Goal: Book appointment/travel/reservation

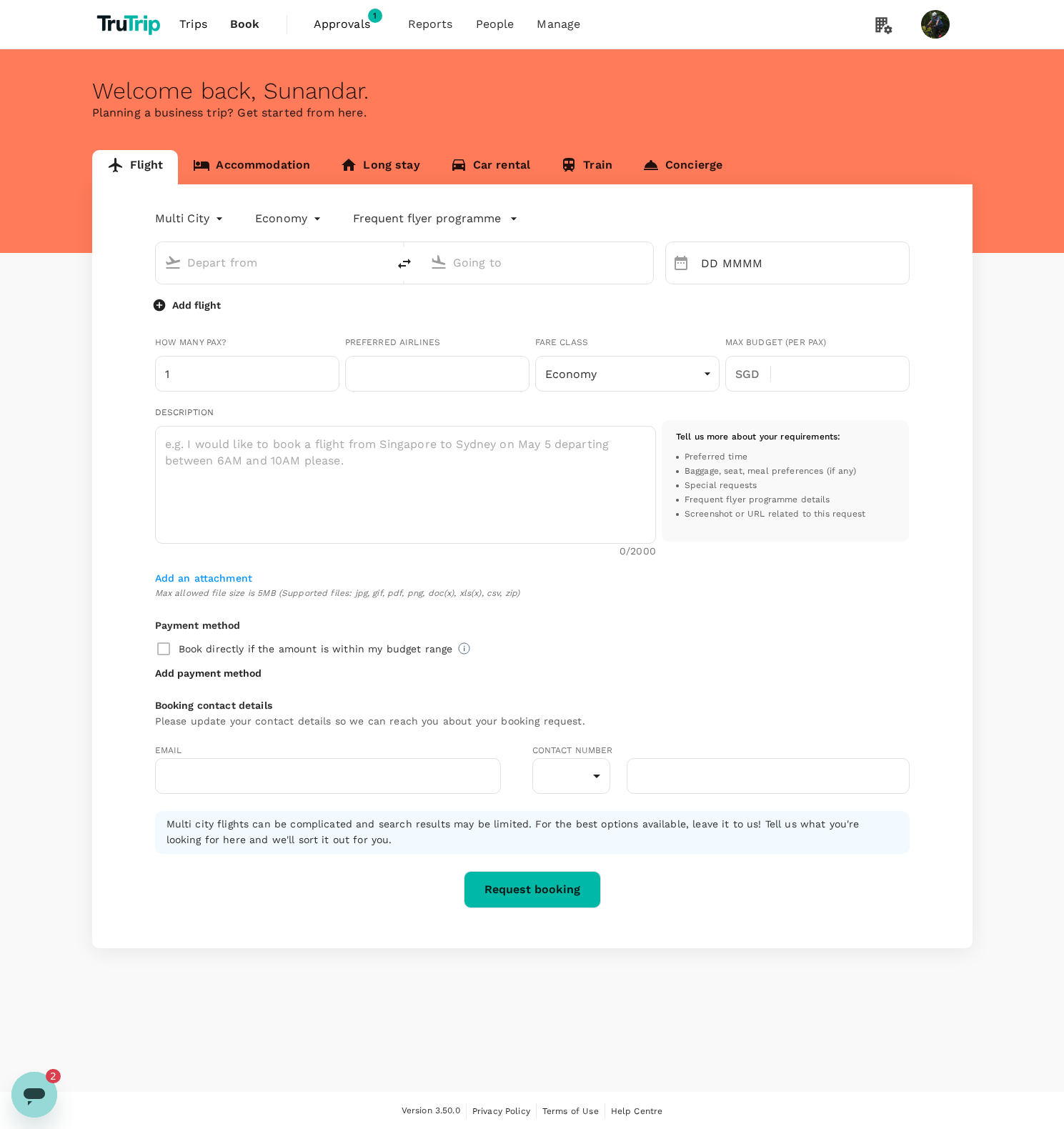
click at [218, 167] on link "Accommodation" at bounding box center [251, 167] width 147 height 34
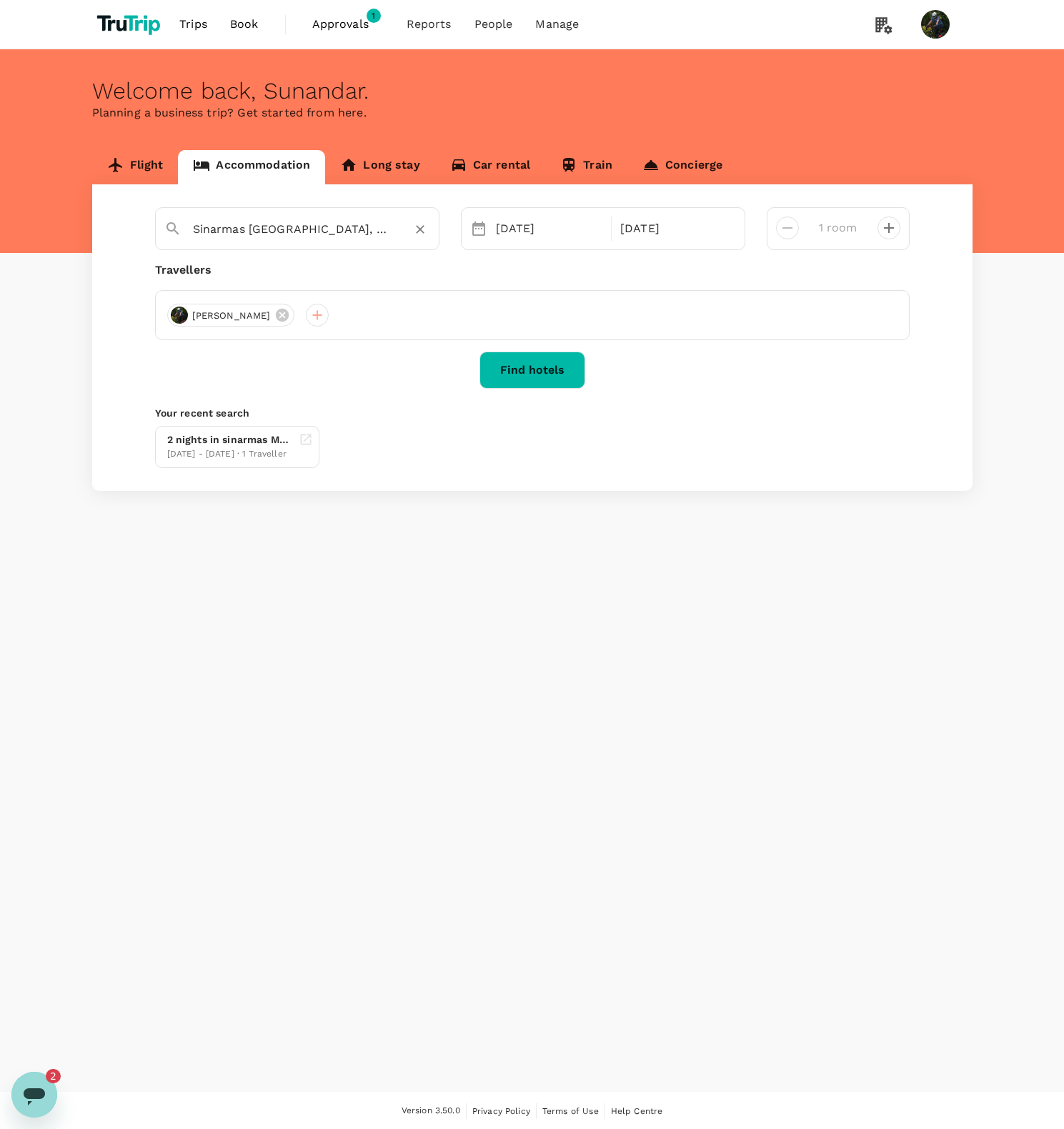
click at [257, 227] on input "Sinarmas [GEOGRAPHIC_DATA], LG Unit.F, Jl. Jend. Sudirman Kav. 21 Kel. Setiabud…" at bounding box center [291, 229] width 197 height 22
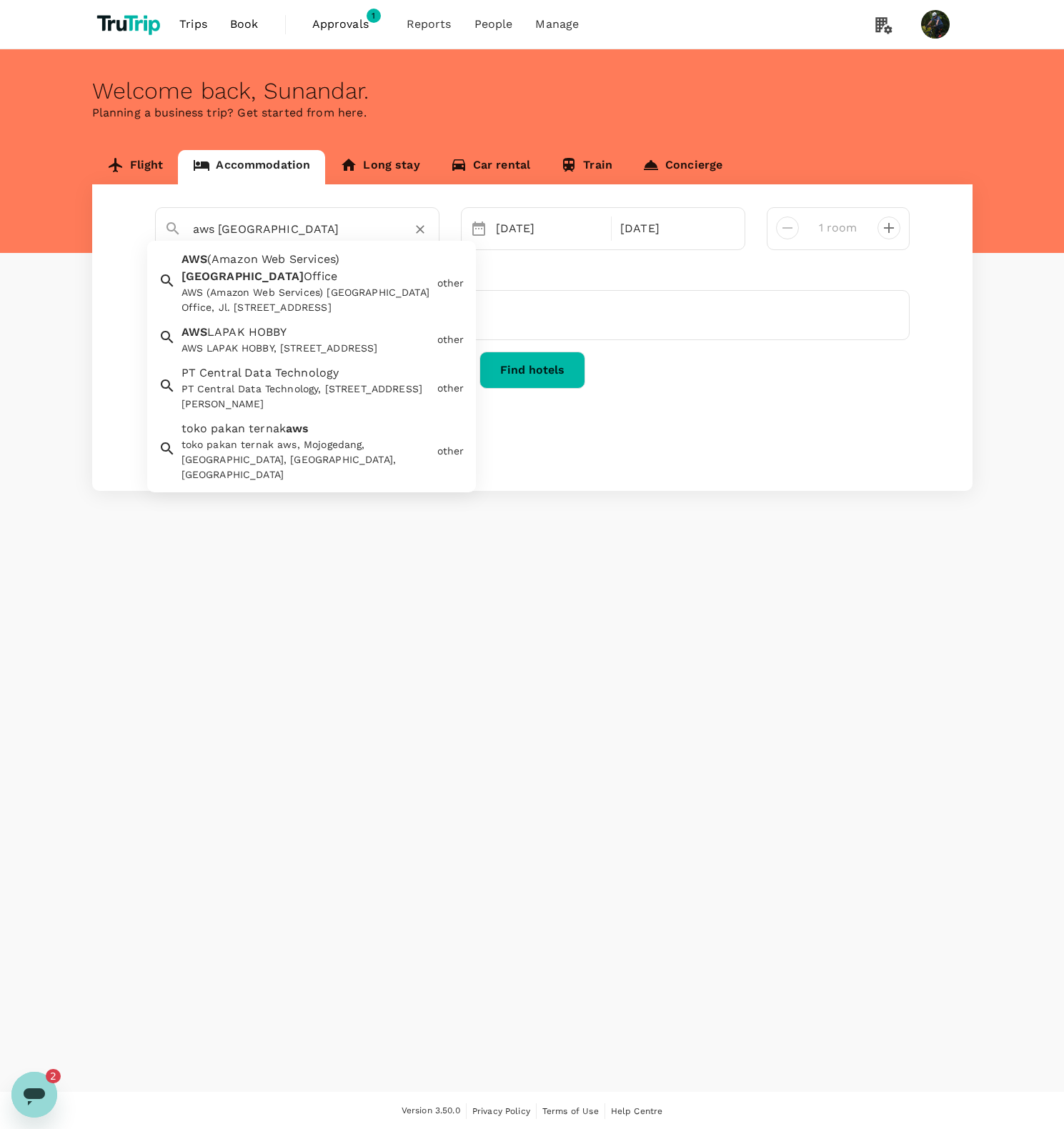
click at [328, 285] on div "AWS (Amazon Web Services) [GEOGRAPHIC_DATA] Office, Jl. [STREET_ADDRESS]" at bounding box center [306, 300] width 251 height 30
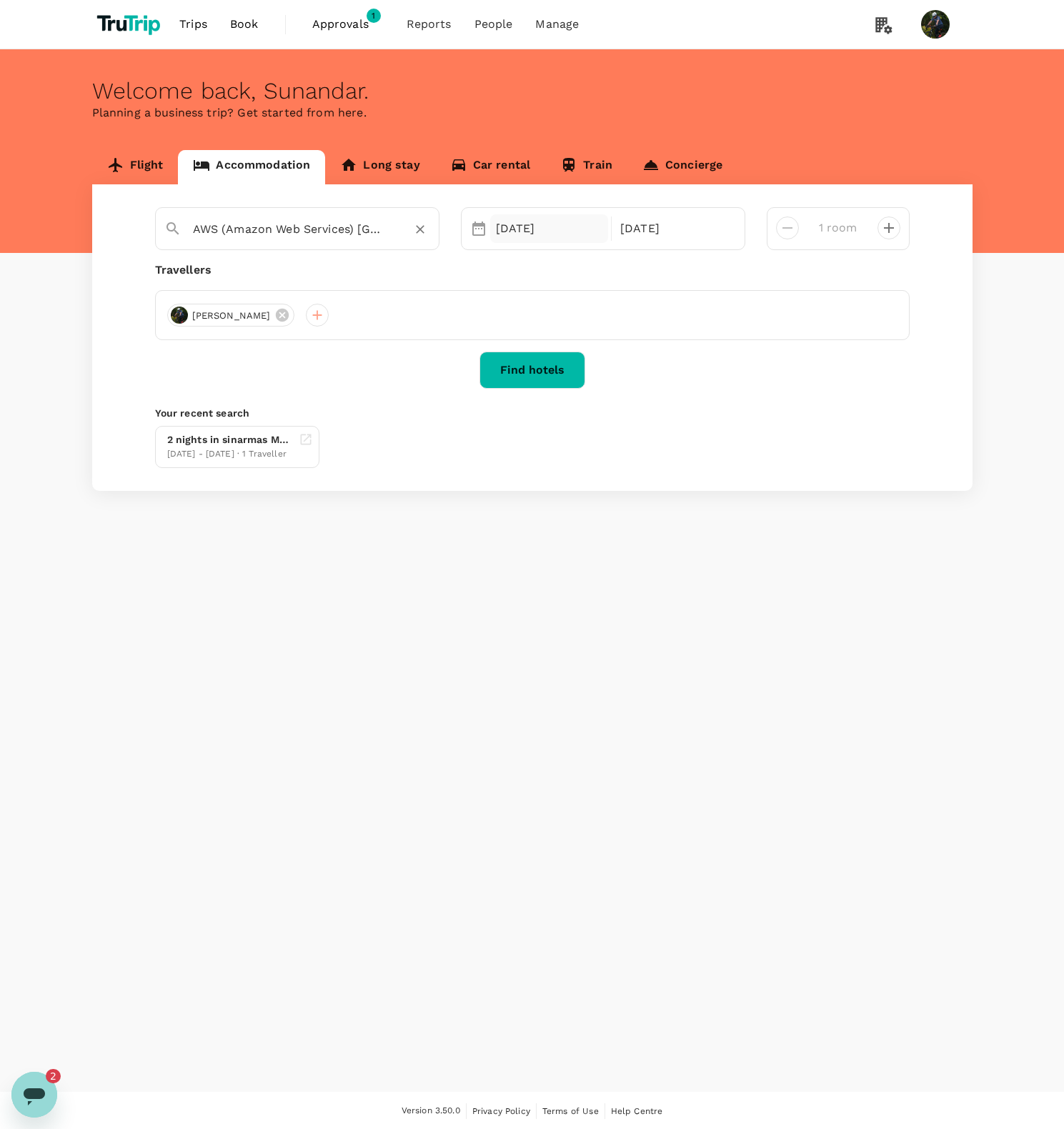
type input "AWS (Amazon Web Services) [GEOGRAPHIC_DATA] Office"
click at [539, 224] on div "[DATE]" at bounding box center [549, 228] width 119 height 28
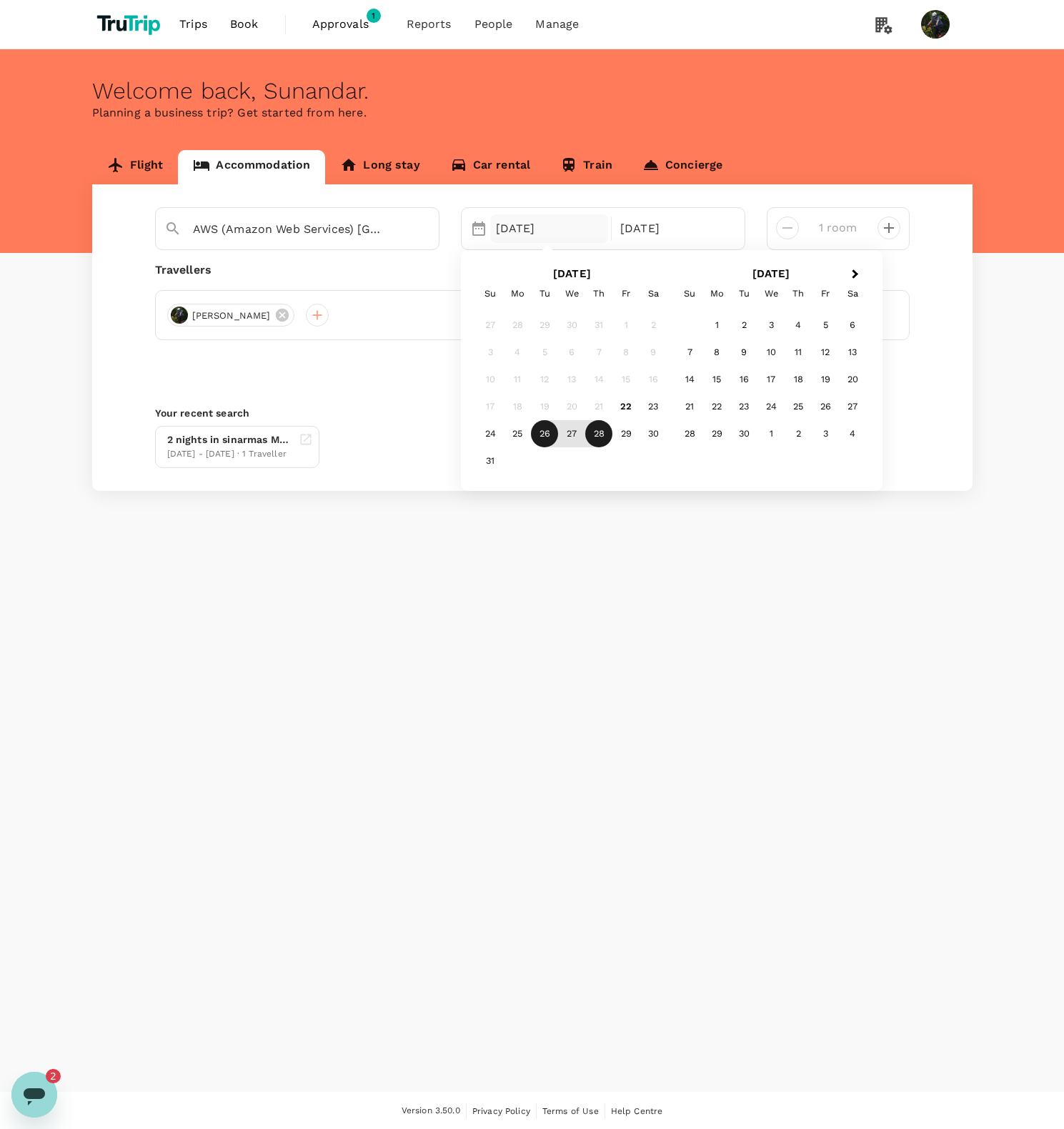
click at [544, 434] on div "26" at bounding box center [545, 435] width 28 height 28
click at [568, 432] on div "27" at bounding box center [572, 435] width 28 height 28
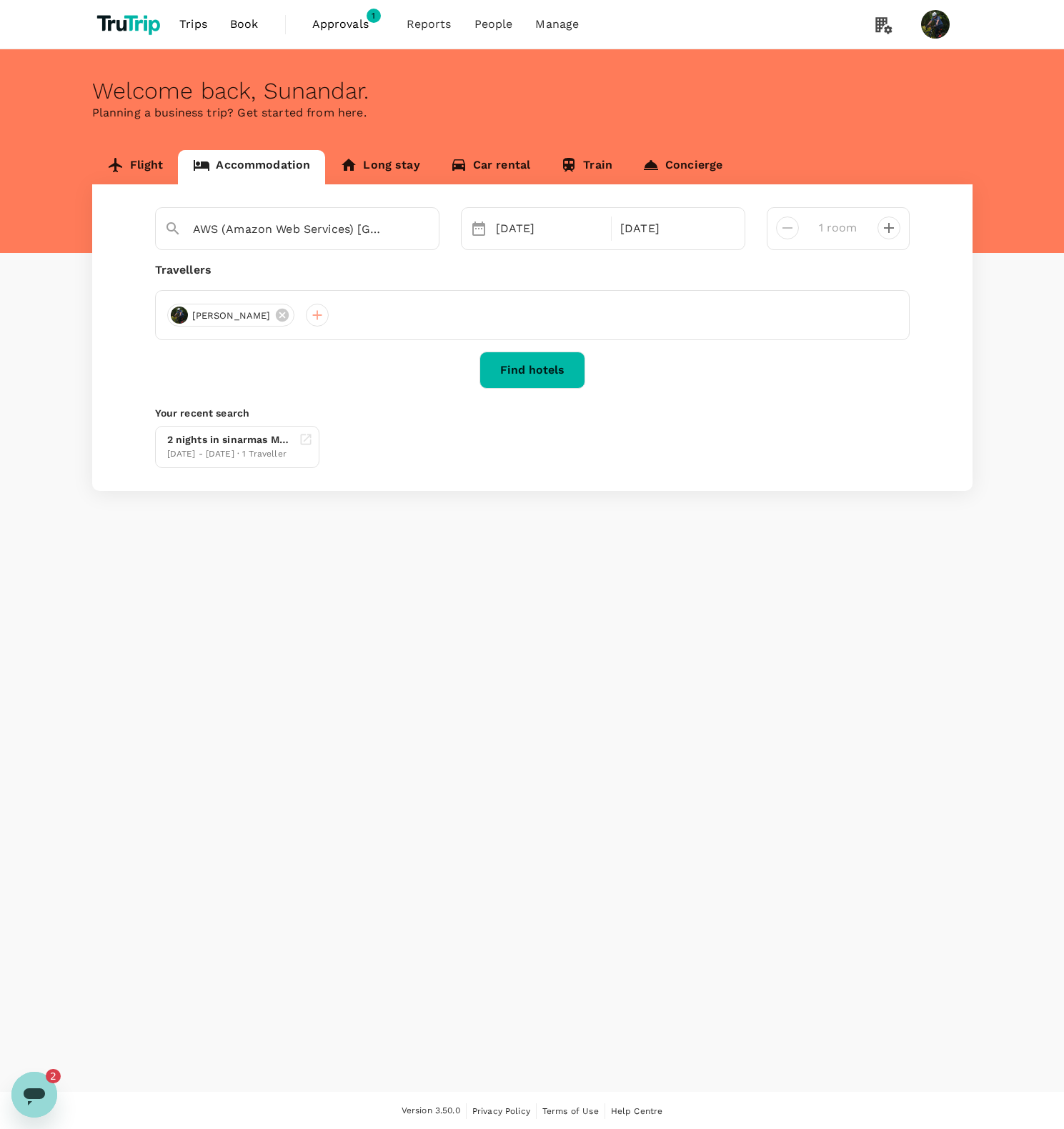
click at [526, 378] on button "Find hotels" at bounding box center [532, 369] width 106 height 37
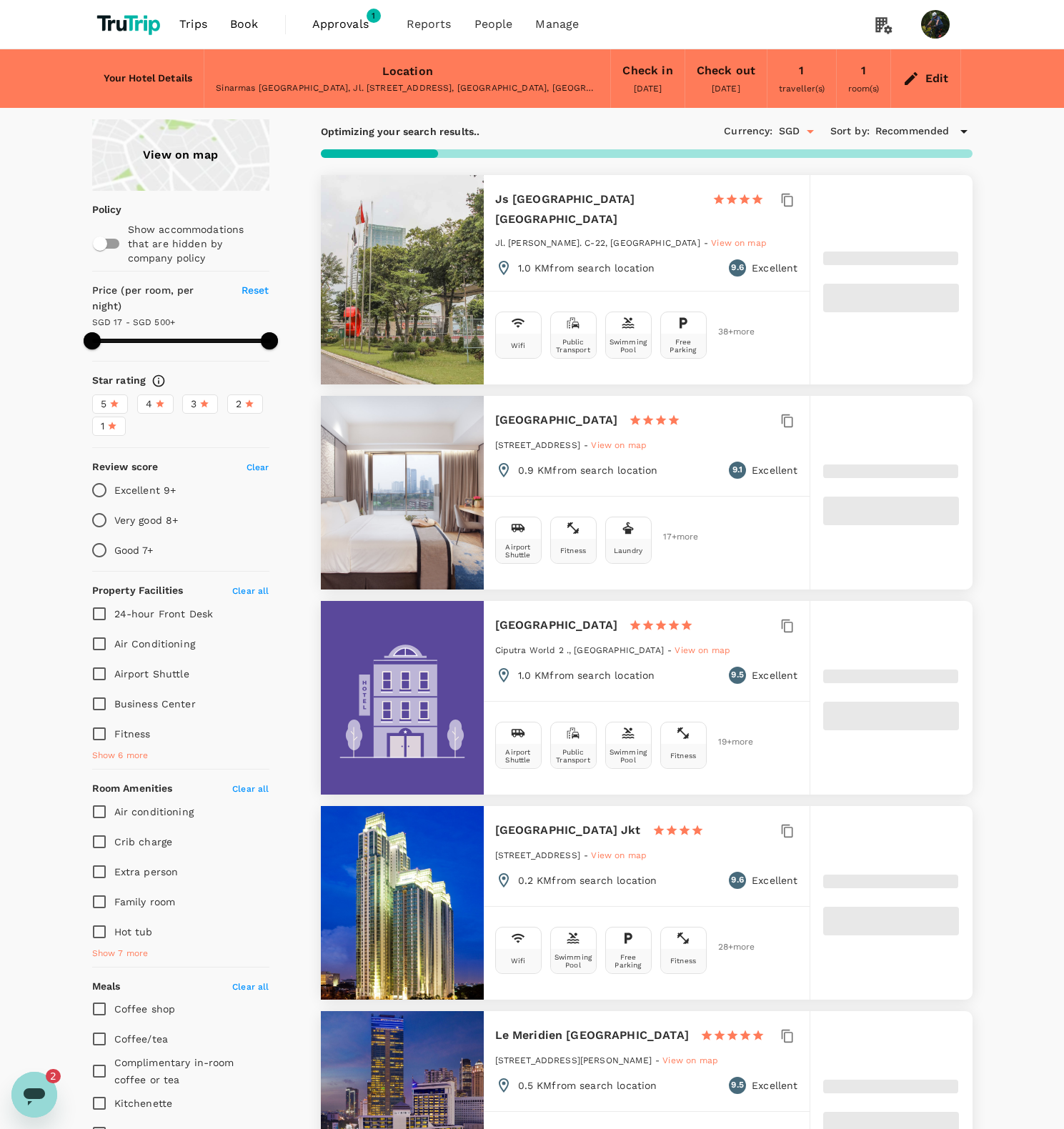
type input "499.43"
type input "8.43"
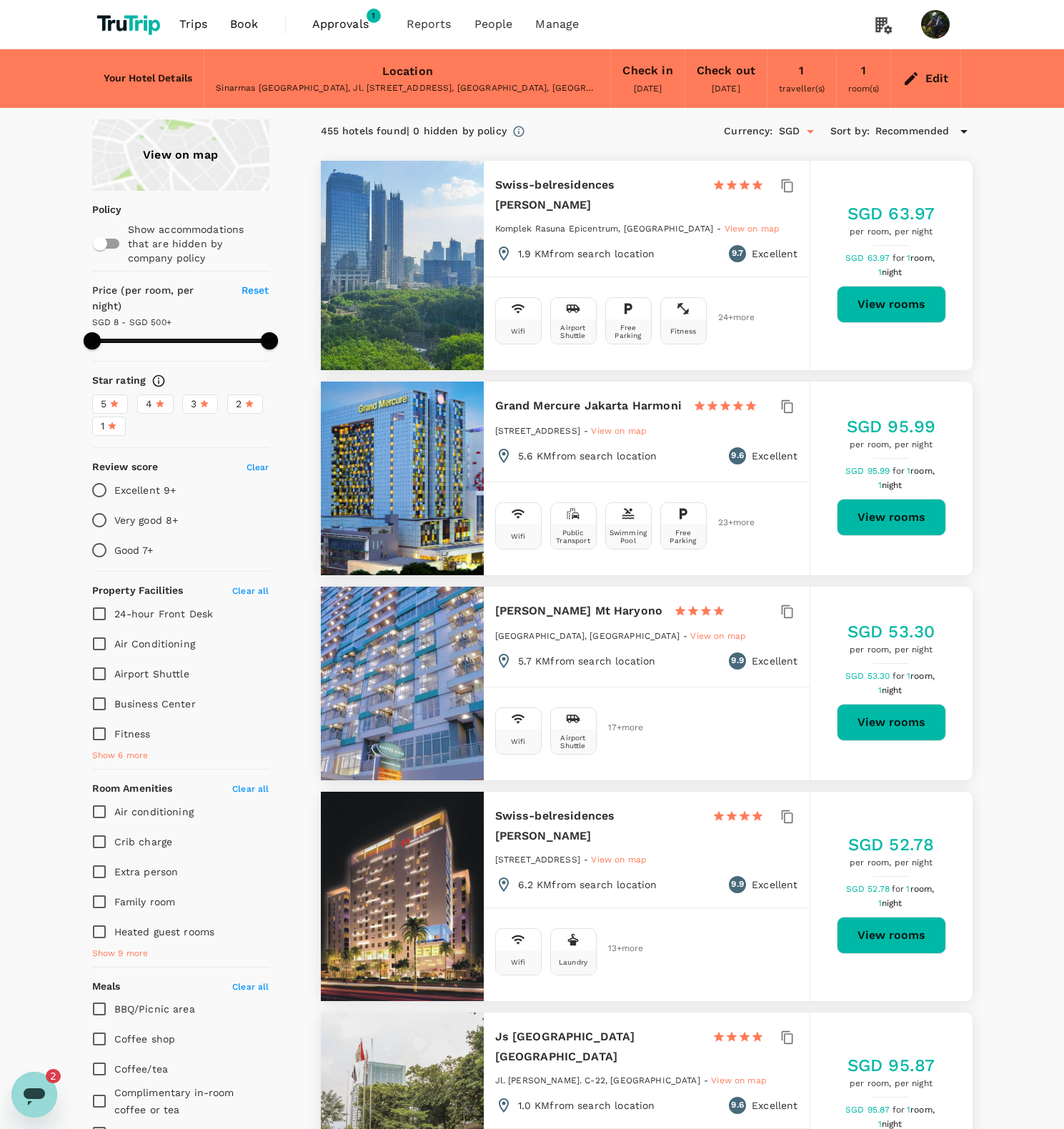
click at [195, 412] on span "3" at bounding box center [194, 404] width 6 height 15
click at [0, 0] on input "3" at bounding box center [0, 0] width 0 height 0
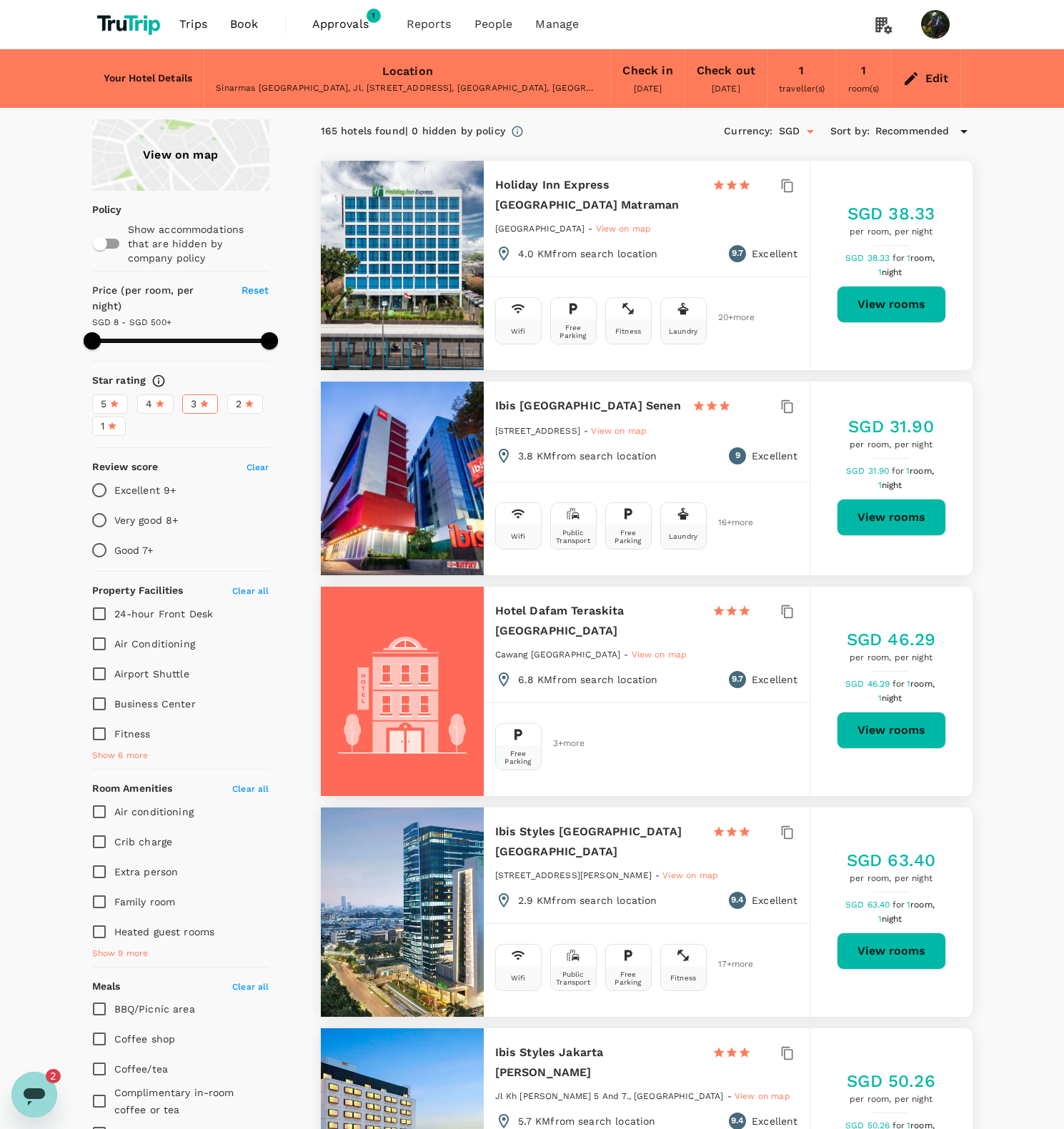
click at [912, 140] on span "Recommended" at bounding box center [912, 132] width 74 height 16
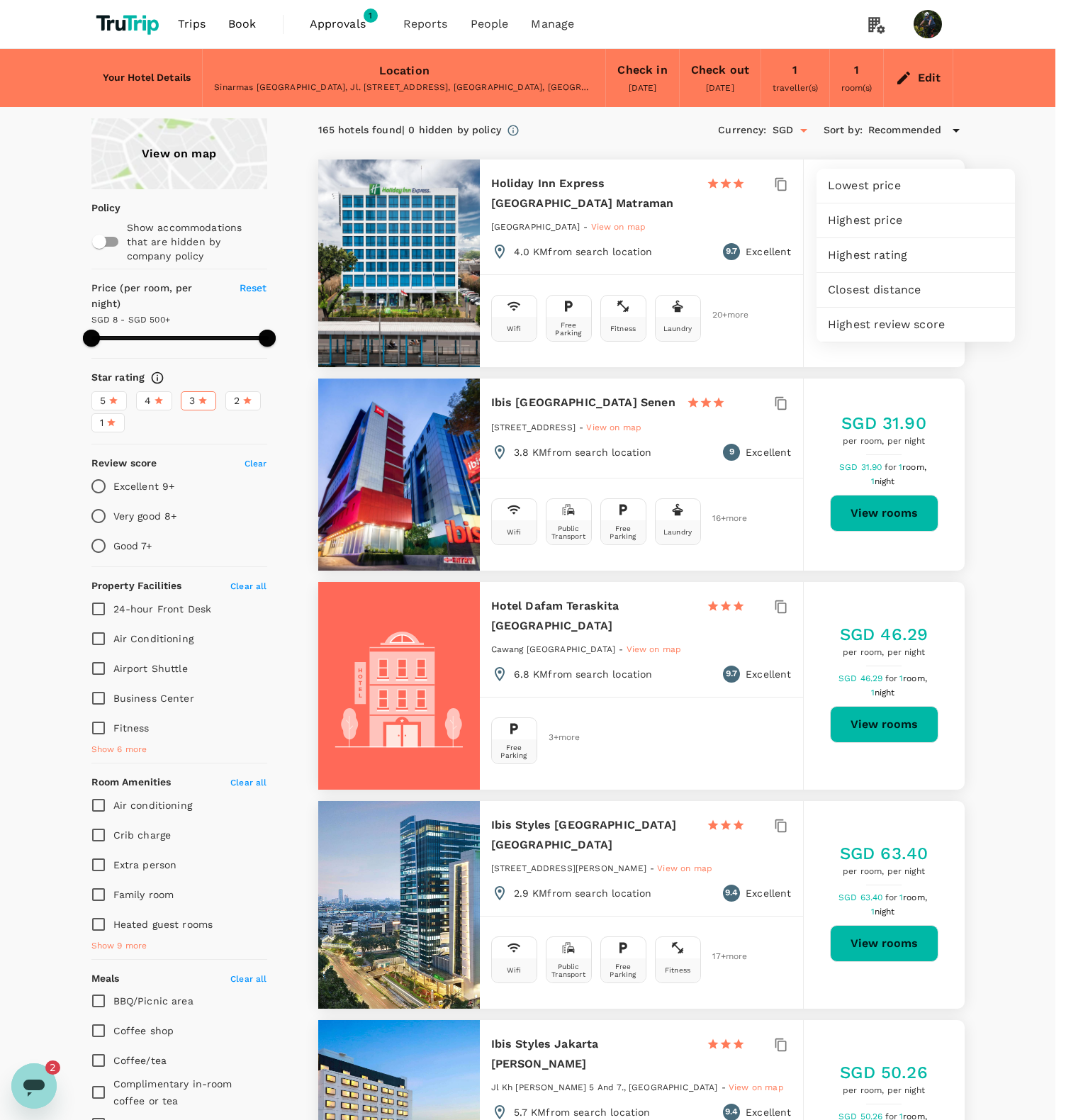
click at [877, 294] on span "Closest distance" at bounding box center [916, 290] width 176 height 17
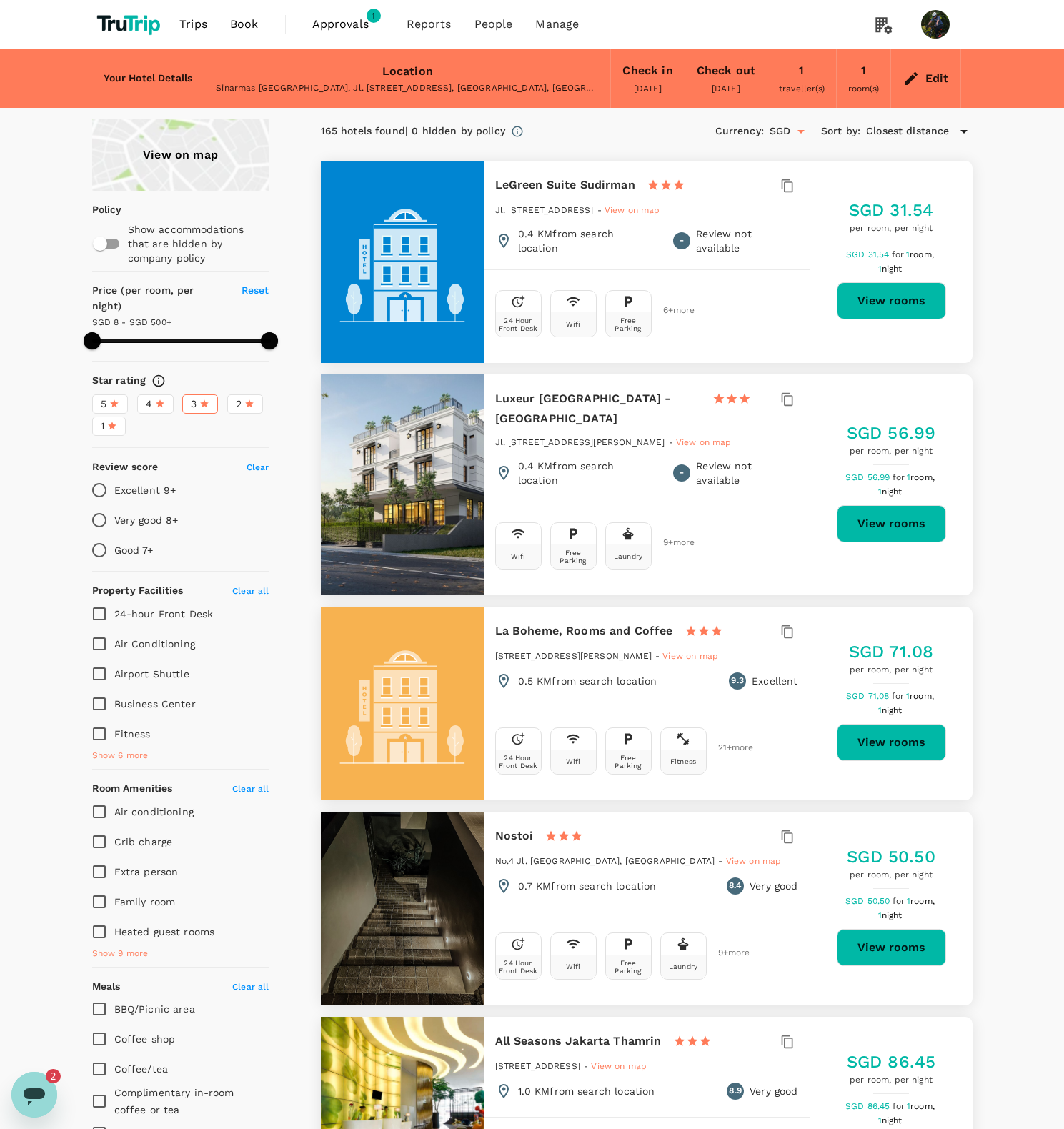
type input "499.43"
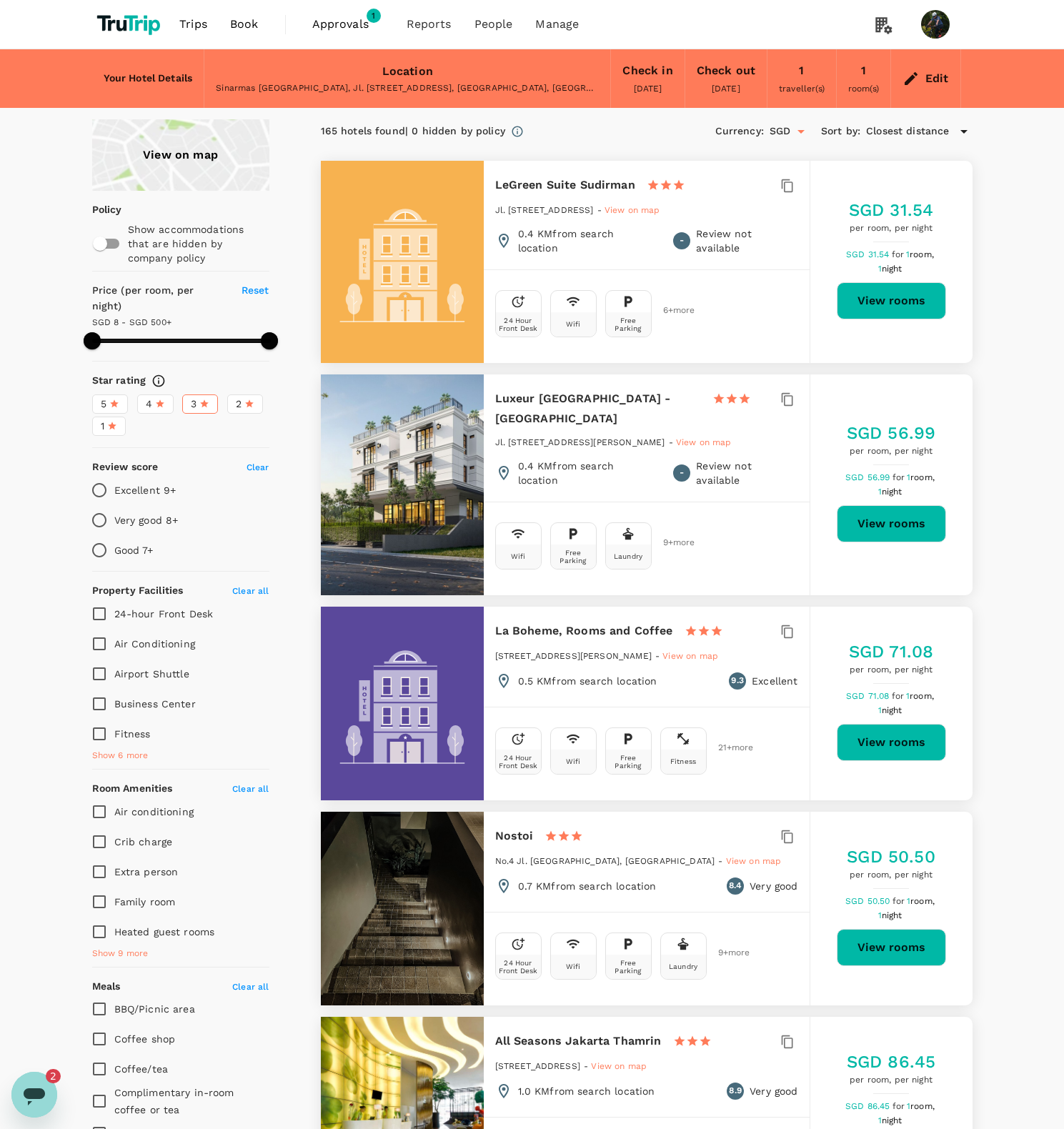
click at [236, 19] on span "Book" at bounding box center [244, 24] width 28 height 17
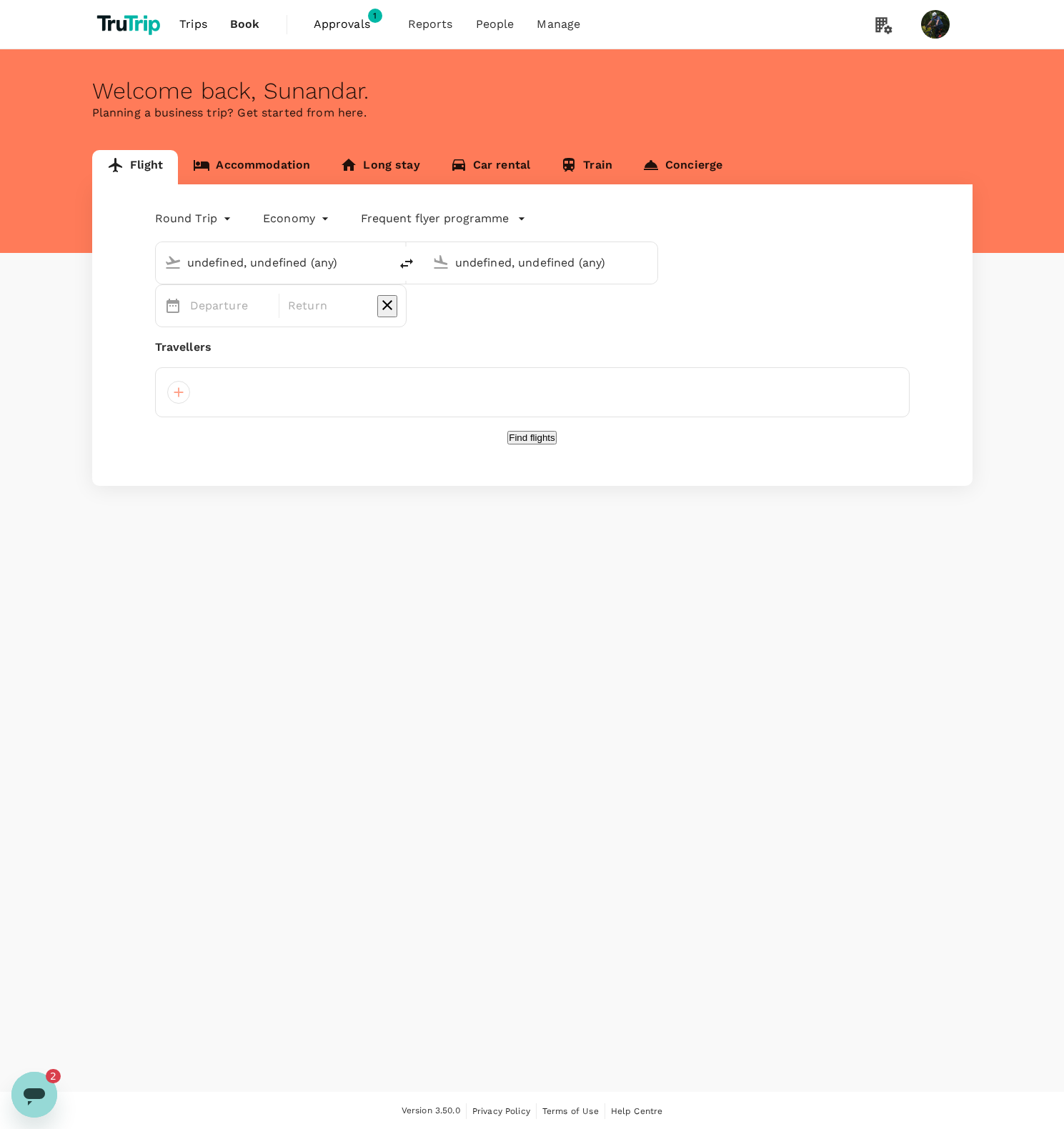
type input "Singapore Changi (SIN)"
type input "Kuala Lumpur Intl ([GEOGRAPHIC_DATA])"
type input "Singapore Changi (SIN)"
type input "Kuala Lumpur Intl ([GEOGRAPHIC_DATA])"
type input "Singapore Changi (SIN)"
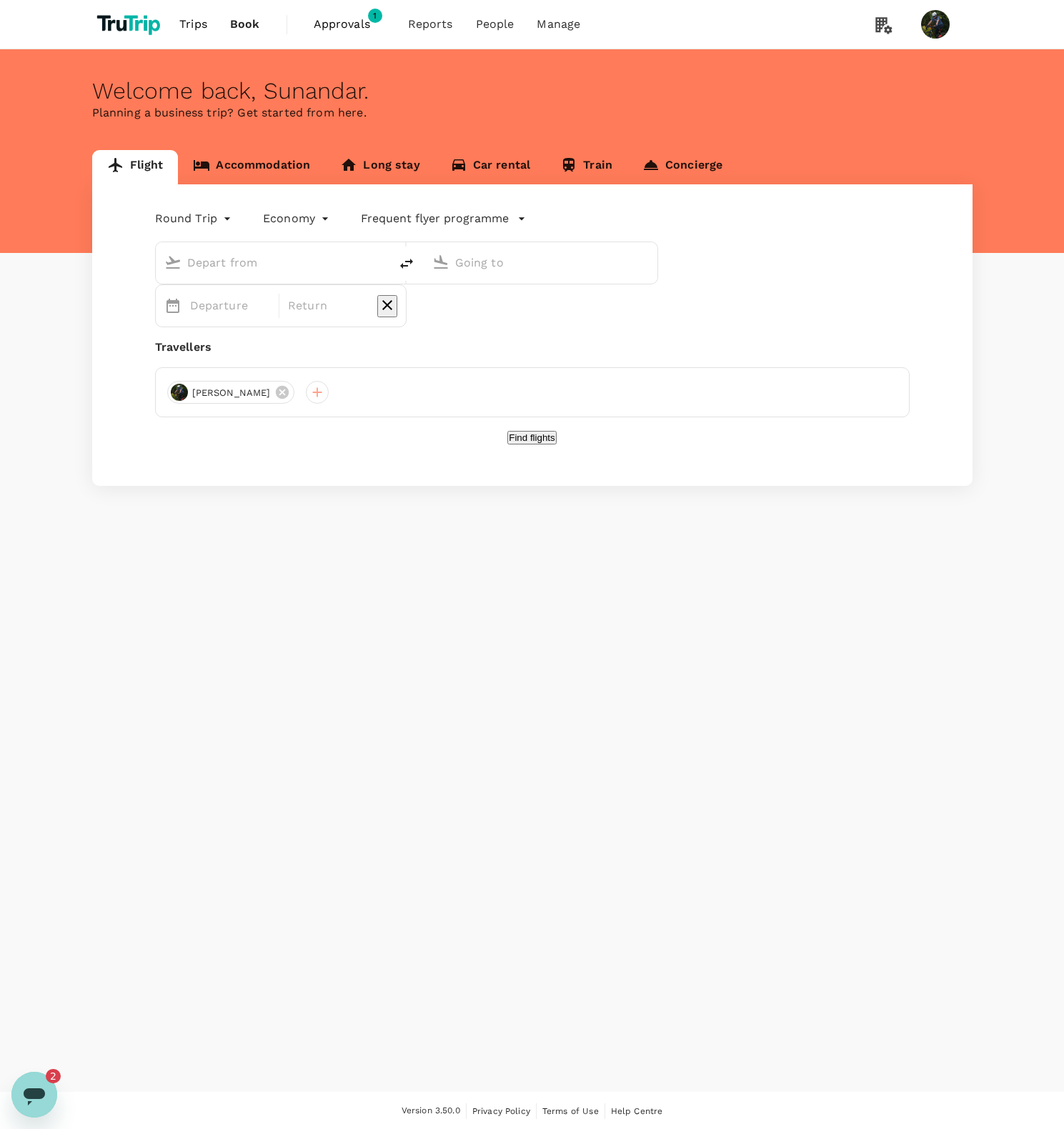
type input "Kuala Lumpur Intl ([GEOGRAPHIC_DATA])"
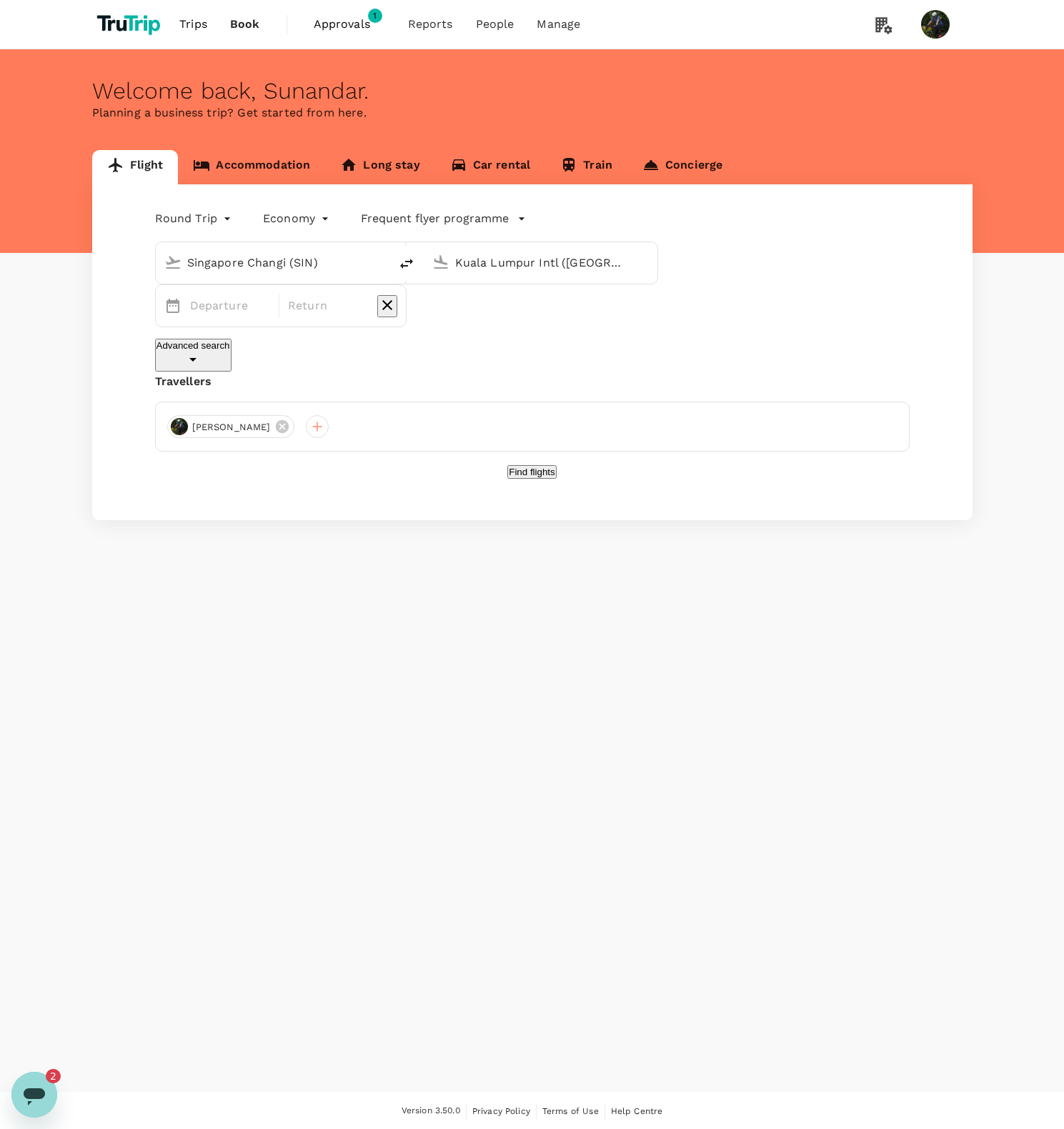
click at [338, 265] on input "Singapore Changi (SIN)" at bounding box center [273, 263] width 172 height 22
click at [244, 319] on p "[PERSON_NAME]" at bounding box center [202, 324] width 83 height 15
type input "[PERSON_NAME] (MLG)"
click at [514, 268] on input "Kuala Lumpur Intl ([GEOGRAPHIC_DATA])" at bounding box center [541, 263] width 172 height 22
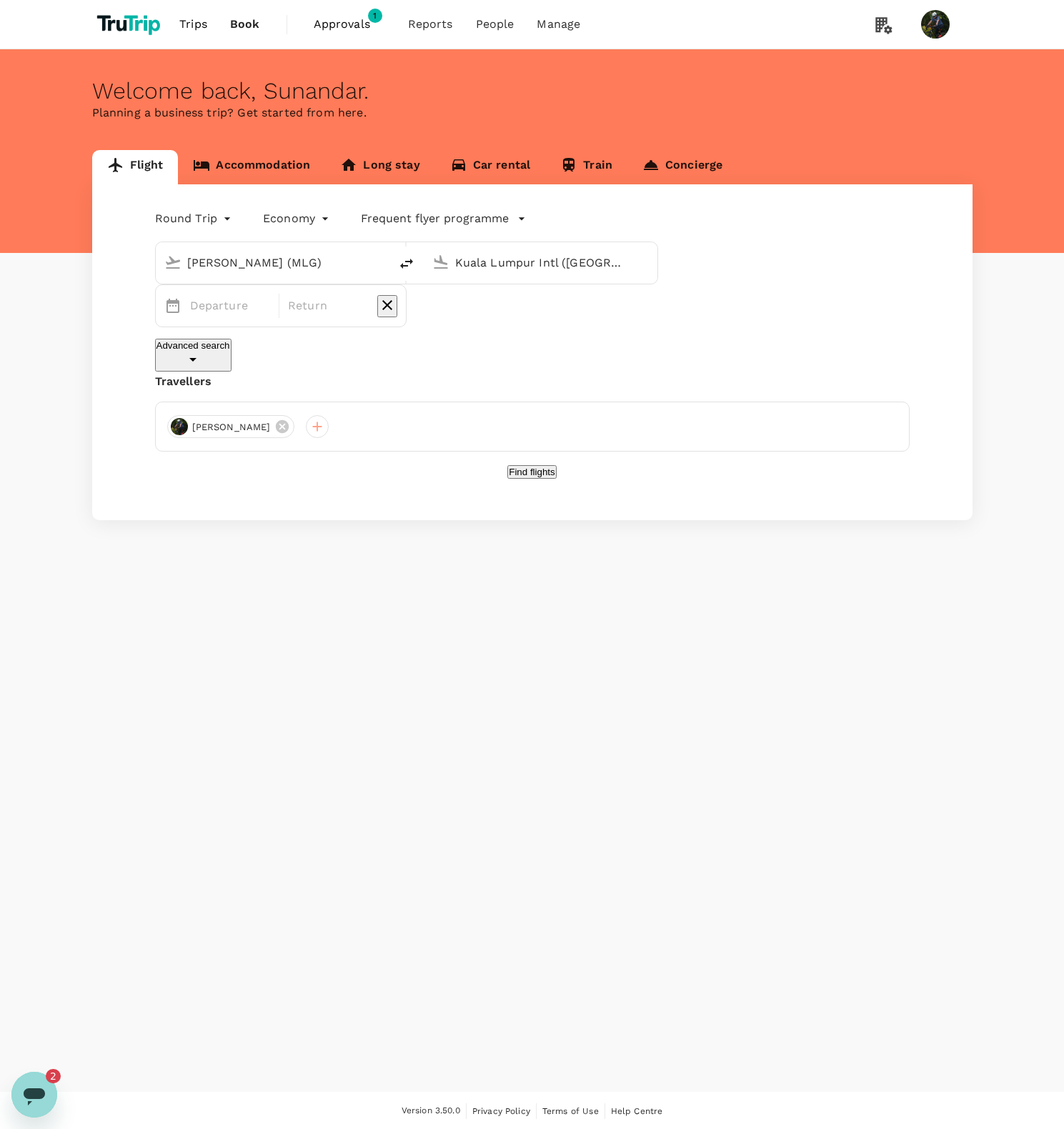
click at [514, 268] on input "Kuala Lumpur Intl ([GEOGRAPHIC_DATA])" at bounding box center [541, 263] width 172 height 22
click at [534, 291] on p "[GEOGRAPHIC_DATA], [GEOGRAPHIC_DATA]" at bounding box center [517, 295] width 212 height 15
type input "[GEOGRAPHIC_DATA], [GEOGRAPHIC_DATA] (any)"
click at [578, 468] on div "26" at bounding box center [572, 469] width 28 height 28
click at [612, 470] on div "28" at bounding box center [626, 469] width 28 height 28
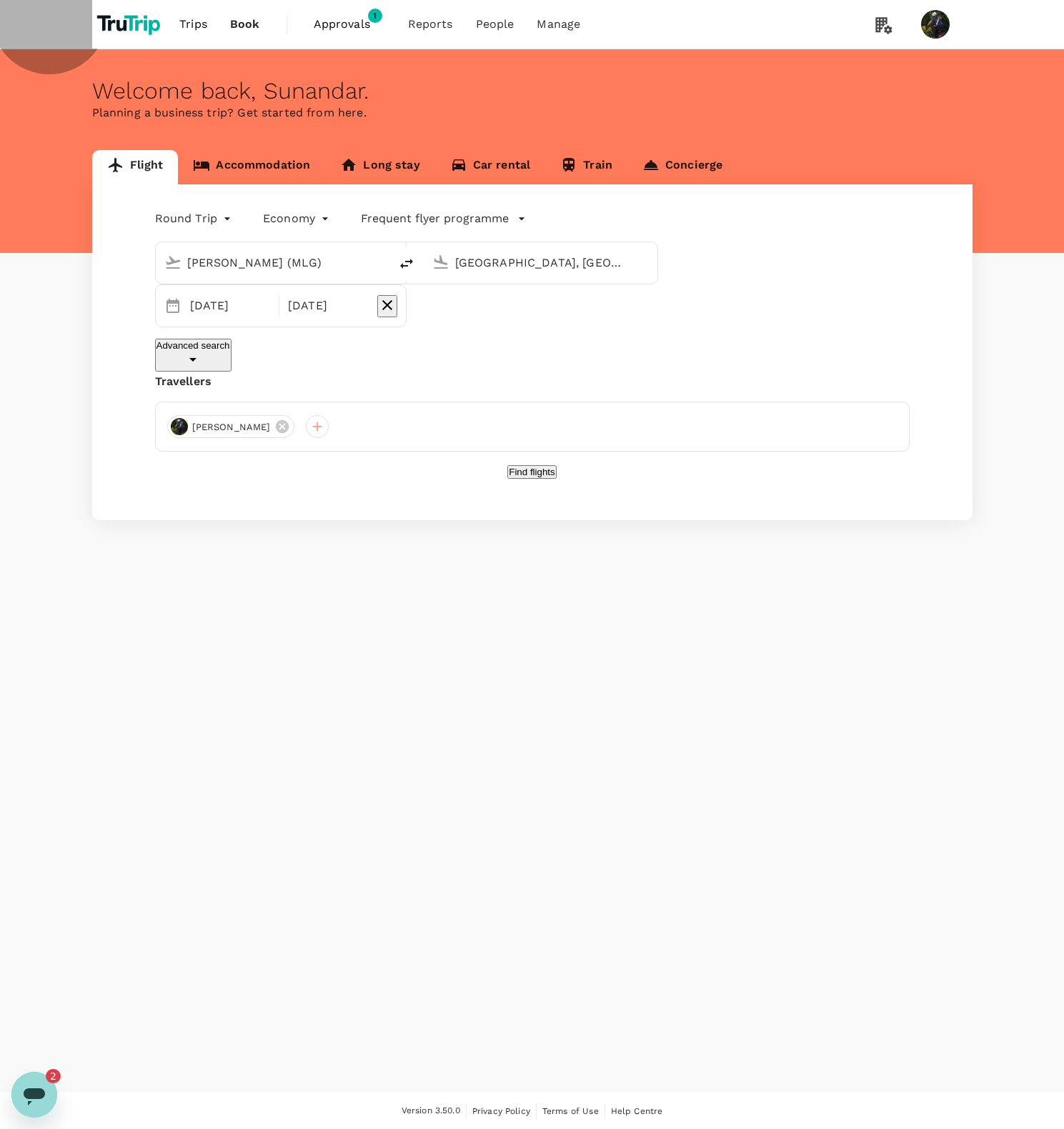
click at [529, 465] on button "Find flights" at bounding box center [531, 472] width 48 height 14
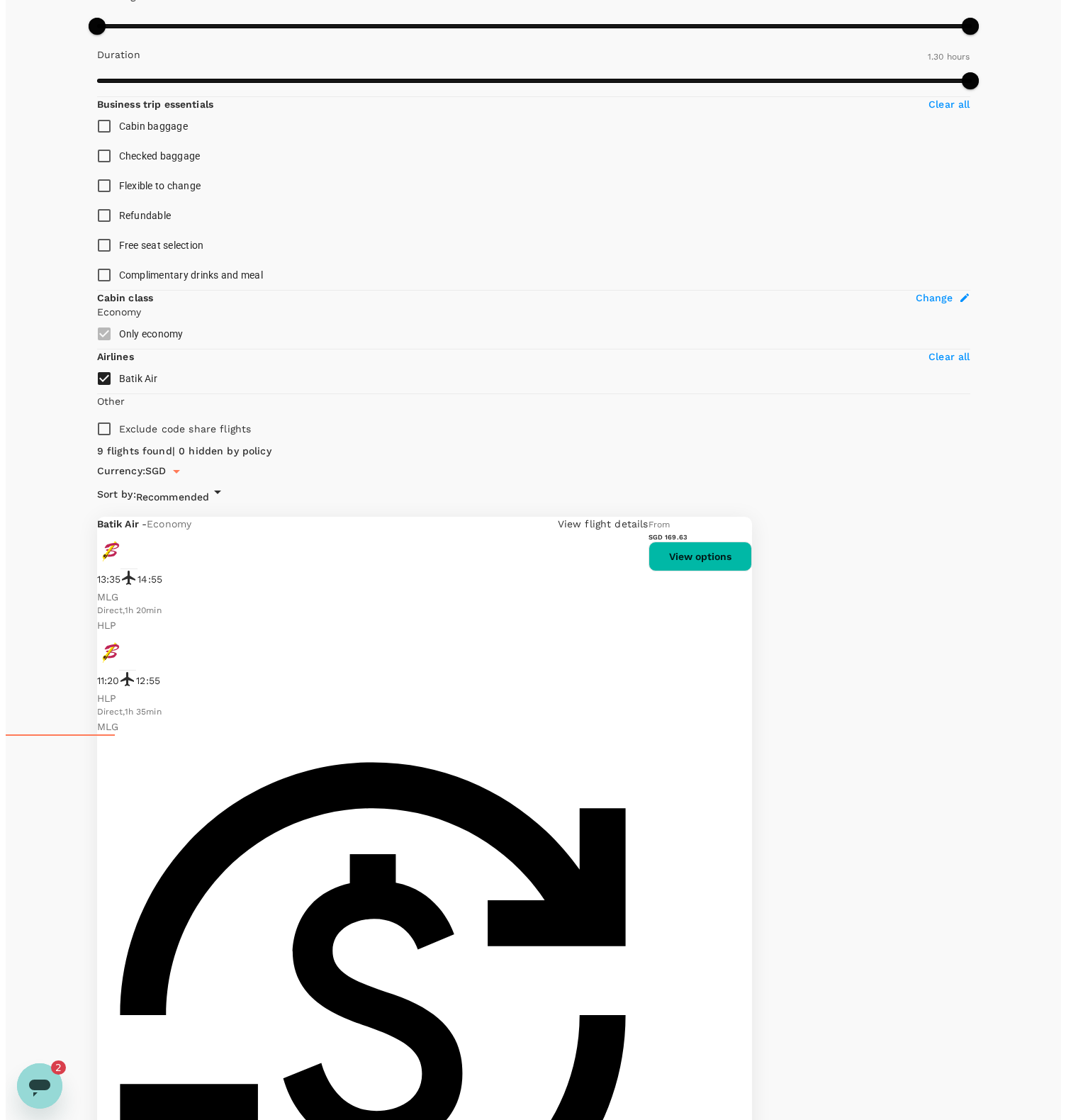
scroll to position [557, 0]
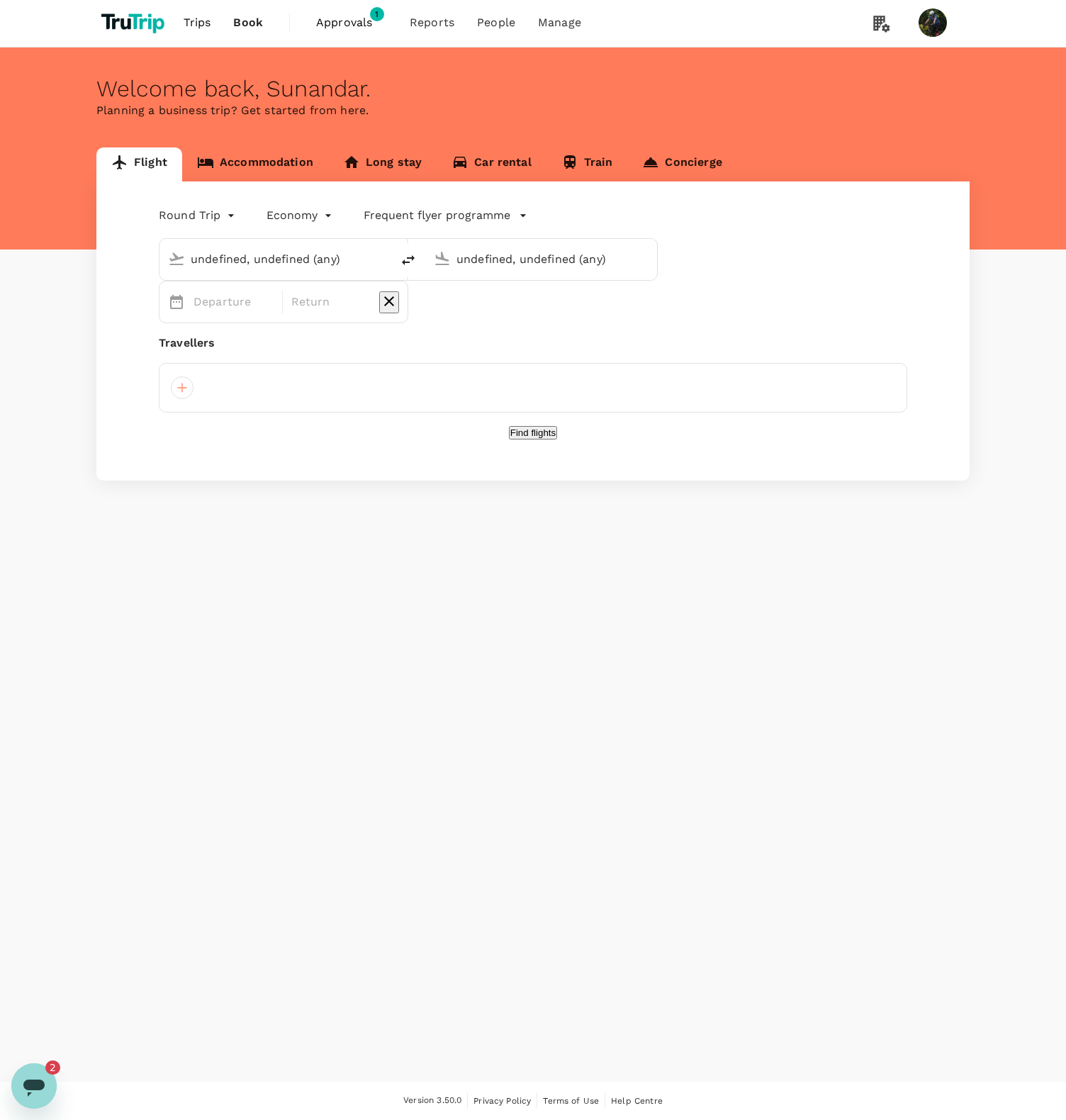
type input "[PERSON_NAME] (MLG)"
type input "[GEOGRAPHIC_DATA], [GEOGRAPHIC_DATA] (any)"
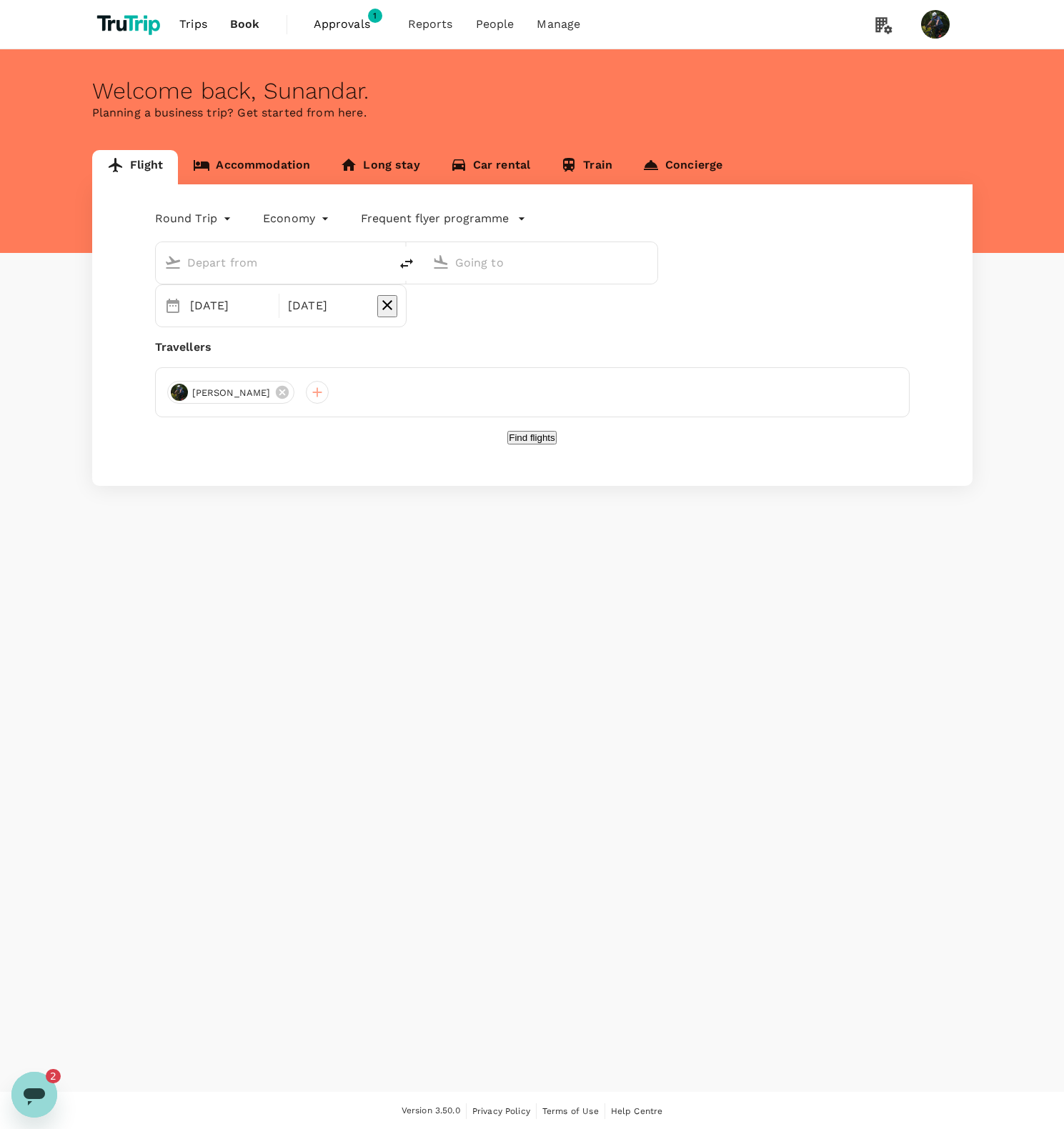
click at [242, 167] on link "Accommodation" at bounding box center [251, 167] width 147 height 34
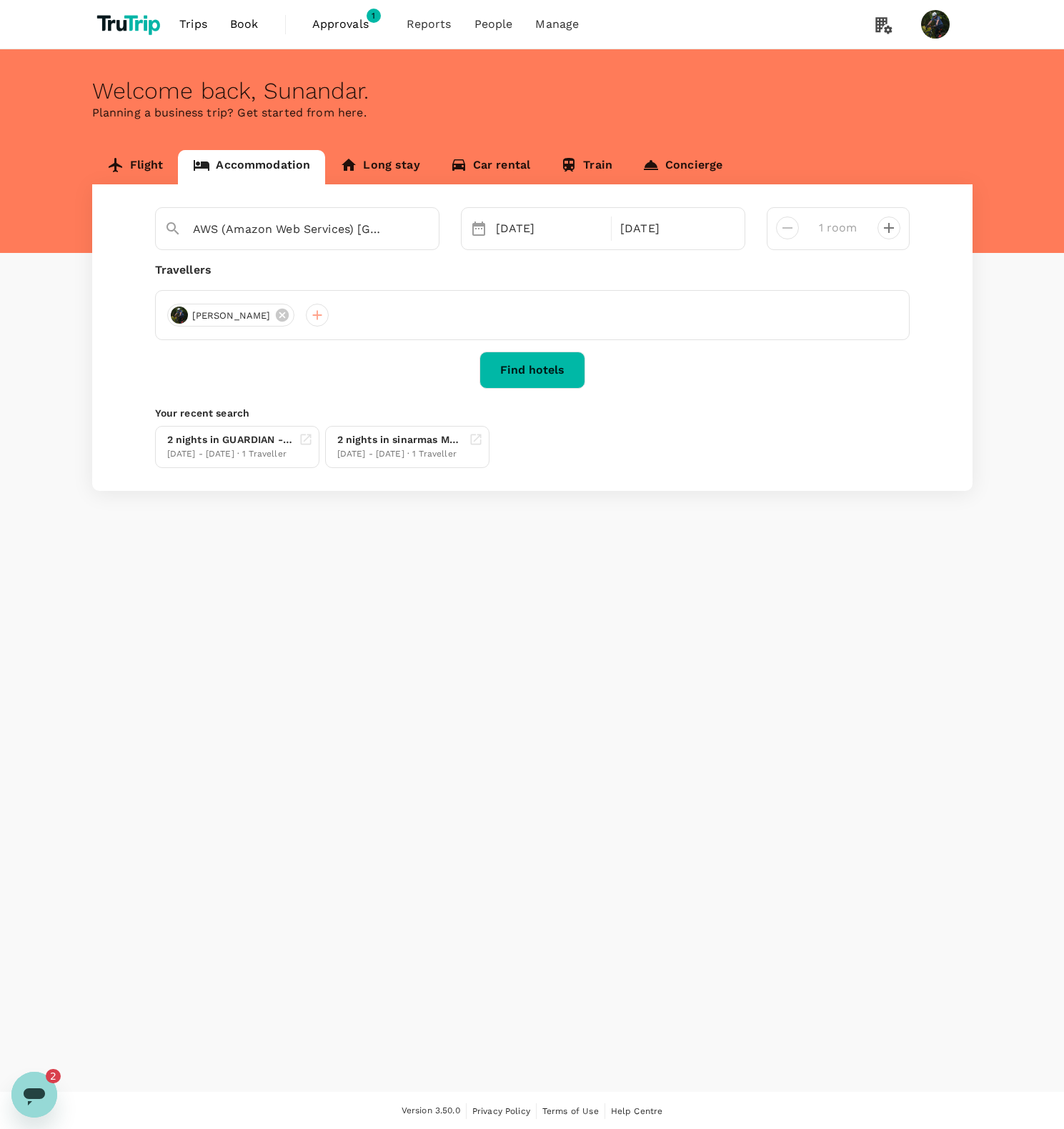
type input "16th Floor"
click at [547, 376] on button "Find hotels" at bounding box center [532, 369] width 106 height 37
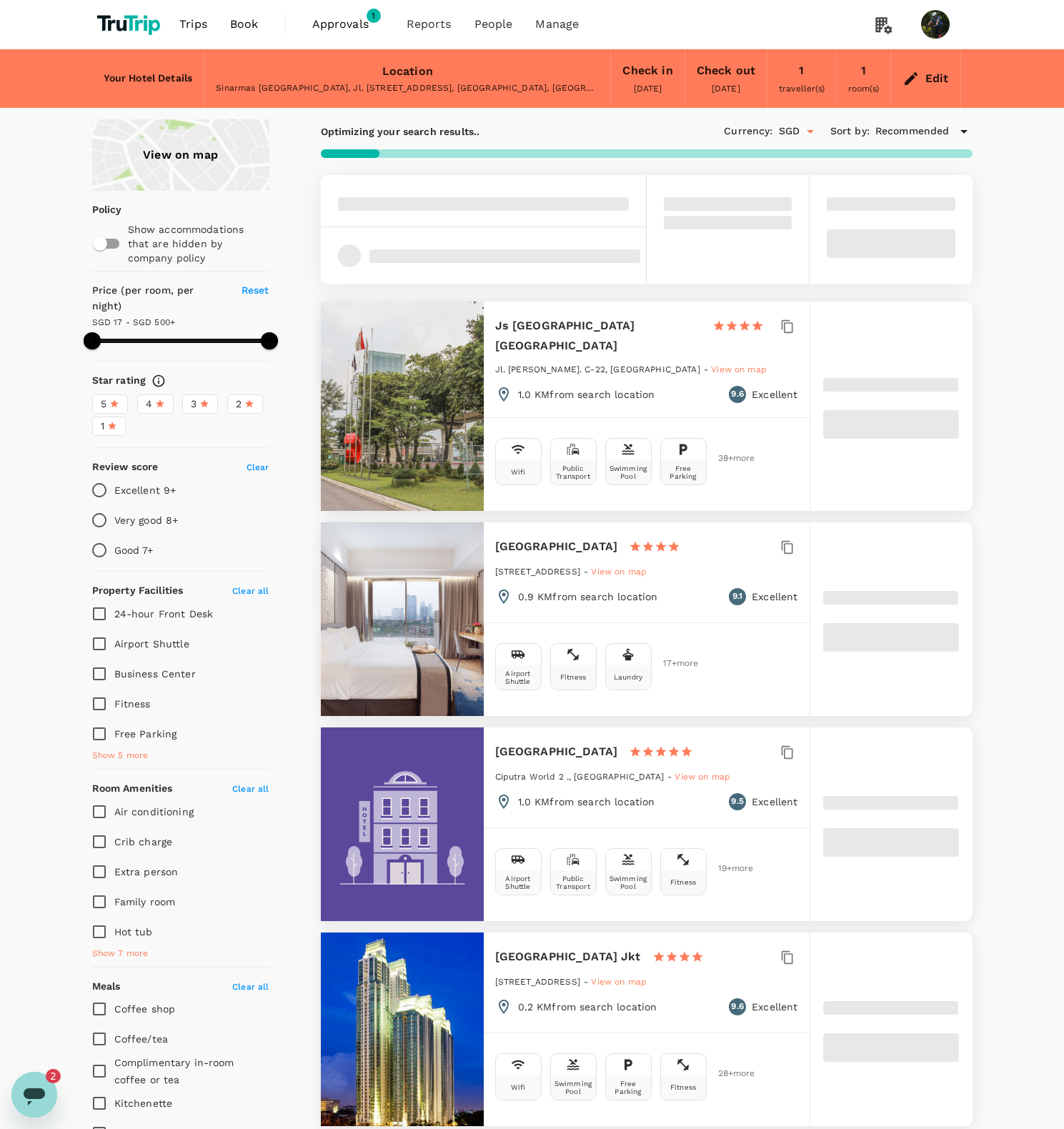
type input "499.43"
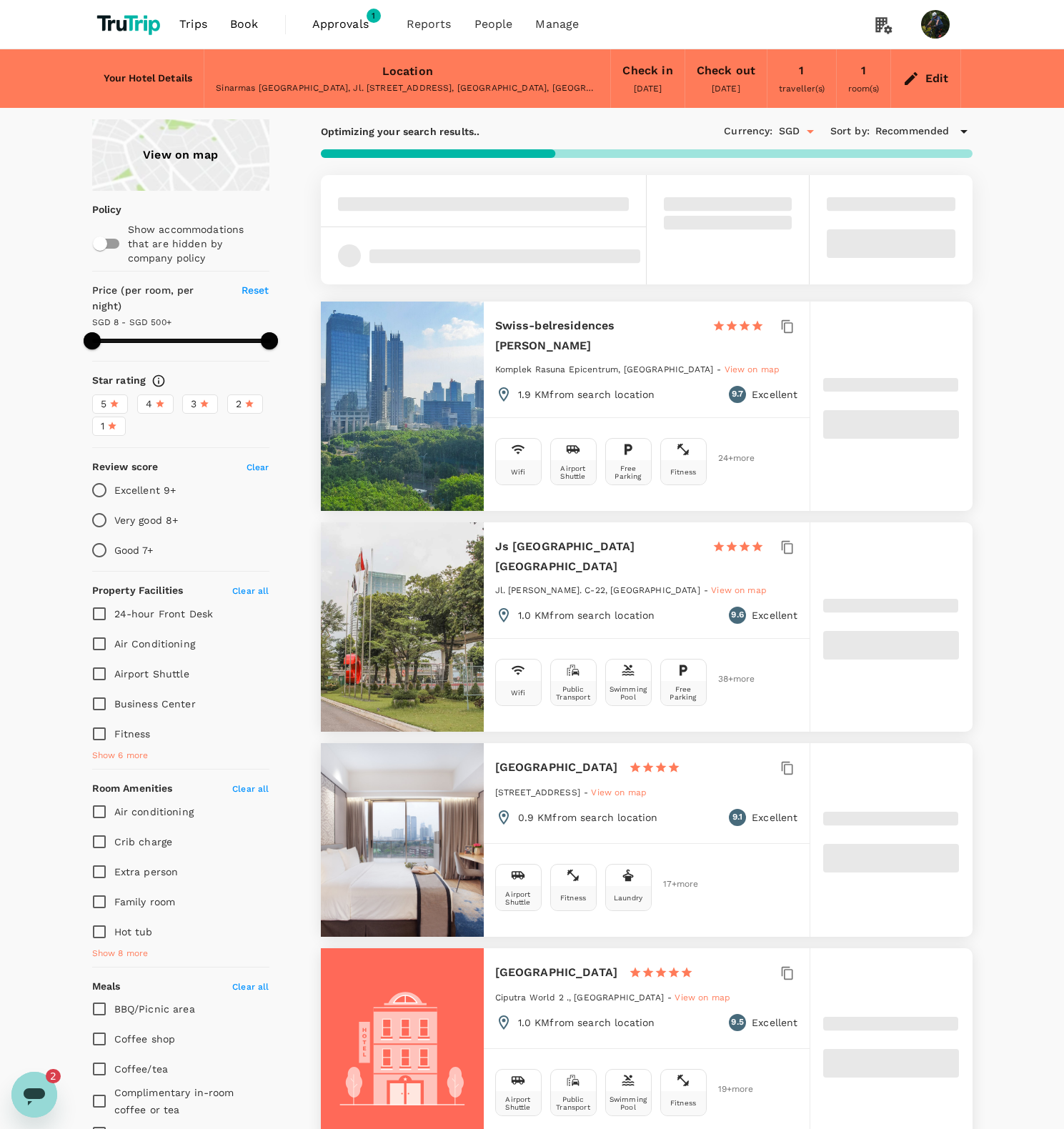
type input "8.43"
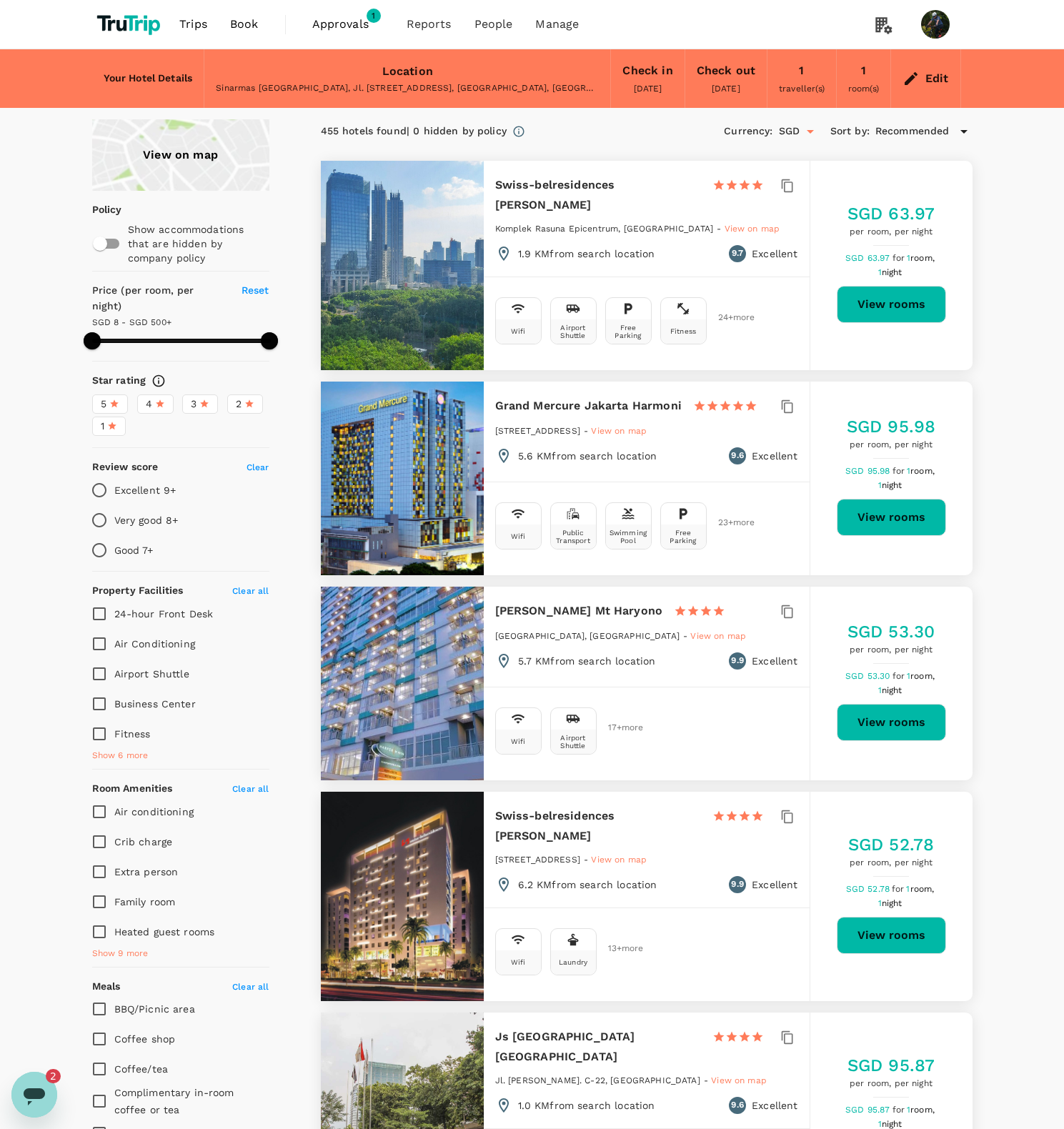
click at [196, 412] on div "3" at bounding box center [201, 404] width 19 height 15
click at [0, 0] on input "3" at bounding box center [0, 0] width 0 height 0
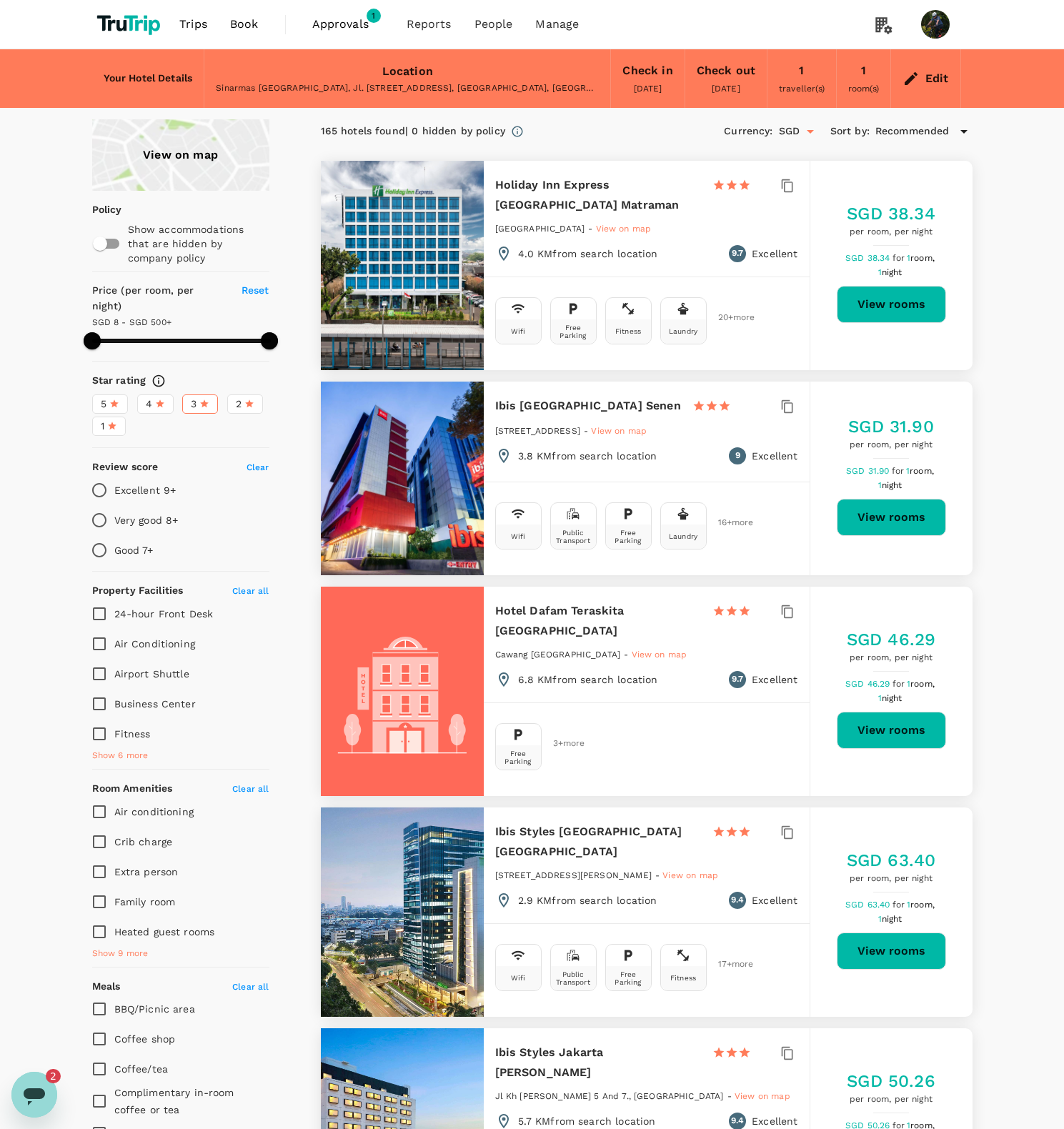
click at [925, 140] on span "Recommended" at bounding box center [912, 132] width 74 height 16
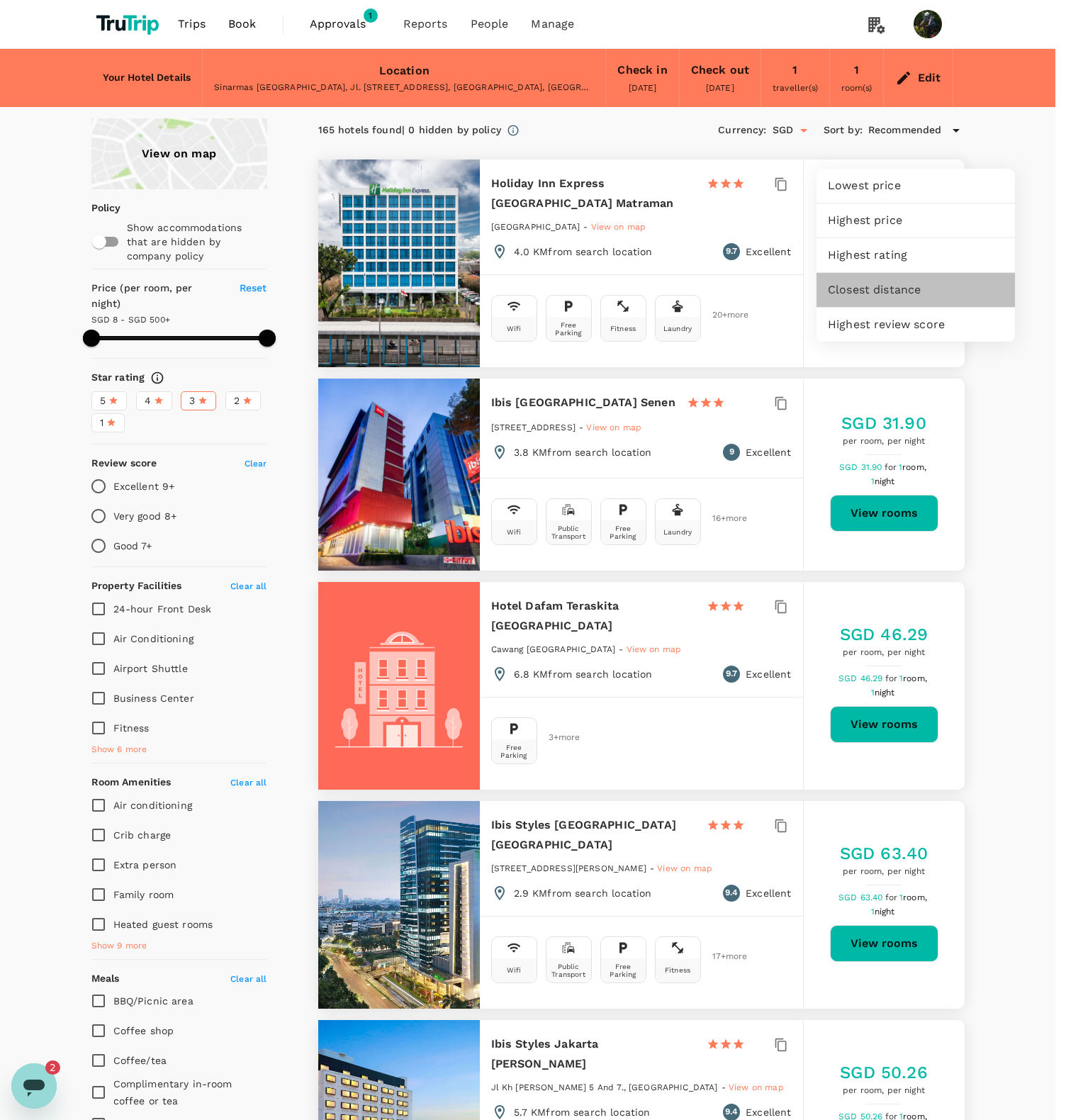
click at [910, 296] on span "Closest distance" at bounding box center [916, 290] width 176 height 17
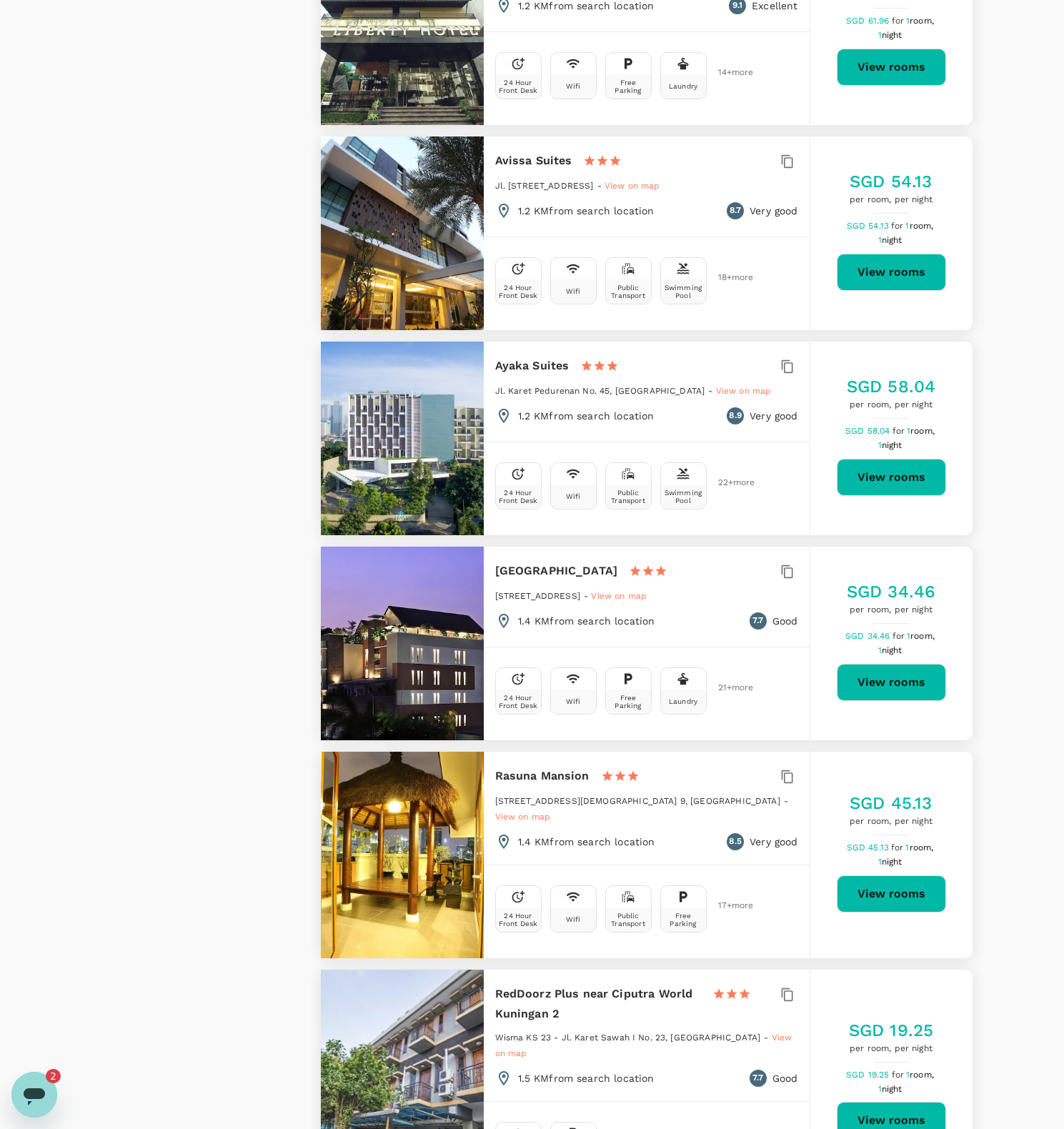
scroll to position [1306, 0]
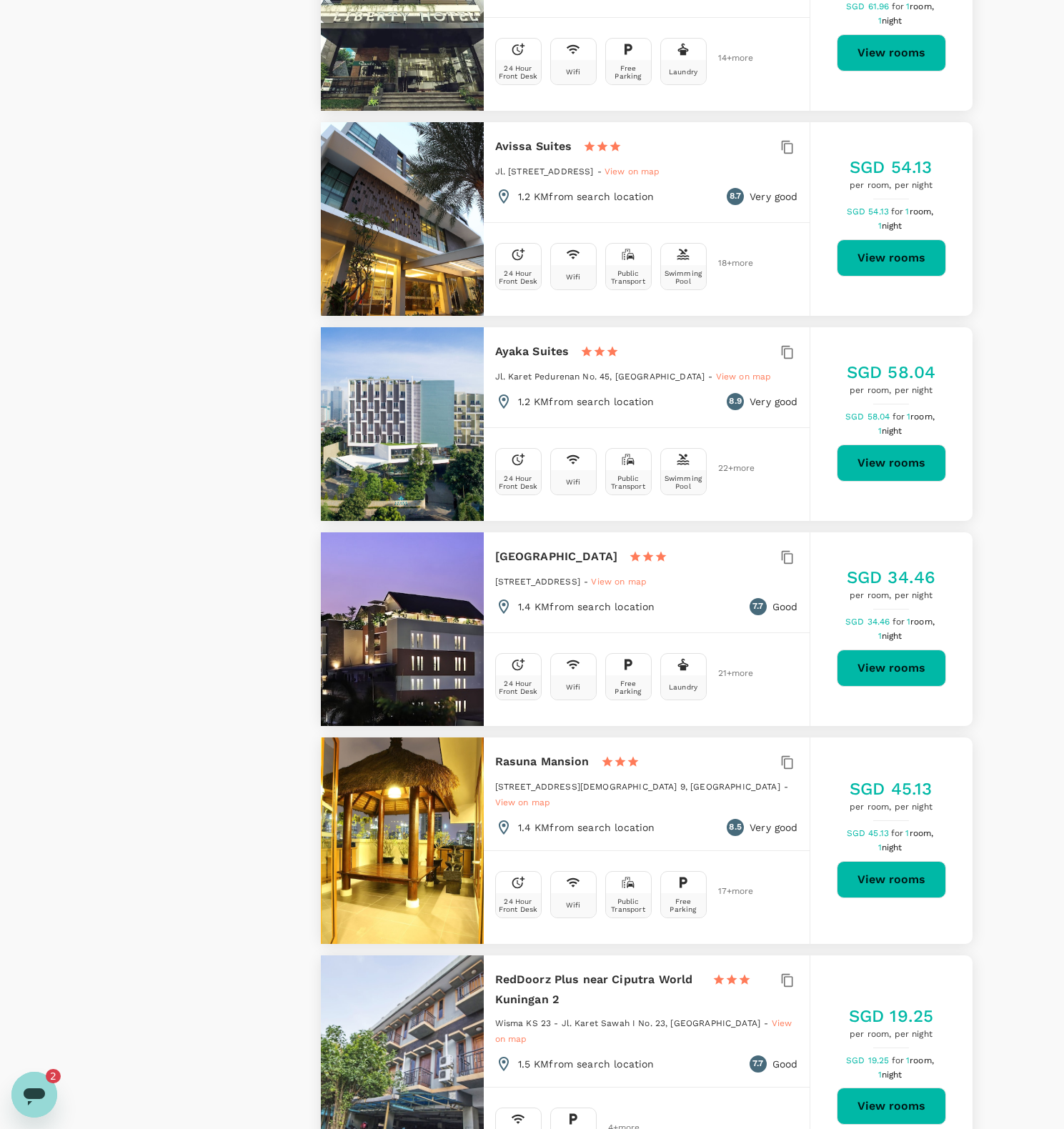
type input "499.43"
